Goal: Task Accomplishment & Management: Manage account settings

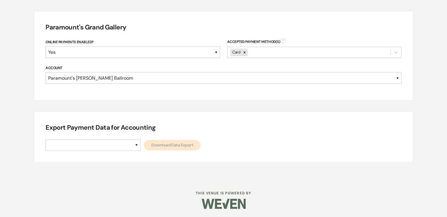
select select "634"
click at [46, 139] on select "Paramount's [PERSON_NAME] Ballroom Paramount's [GEOGRAPHIC_DATA]" at bounding box center [93, 144] width 95 height 11
click at [144, 148] on link "Download Data Export" at bounding box center [172, 145] width 56 height 10
click at [116, 145] on select "Paramount's [PERSON_NAME] Ballroom Paramount's [GEOGRAPHIC_DATA]" at bounding box center [93, 144] width 95 height 11
select select "666"
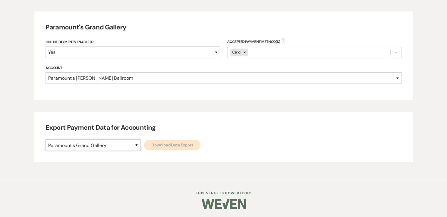
click at [46, 139] on select "Paramount's [PERSON_NAME] Ballroom Paramount's [GEOGRAPHIC_DATA]" at bounding box center [93, 144] width 95 height 11
click at [144, 149] on link "Download Data Export" at bounding box center [172, 145] width 56 height 10
select select
